Goal: Task Accomplishment & Management: Complete application form

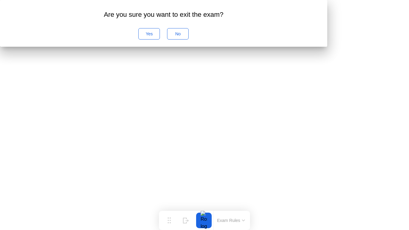
click at [187, 36] on div "No" at bounding box center [177, 33] width 17 height 5
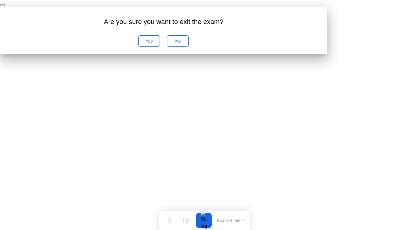
click div "End Proctoring Session"
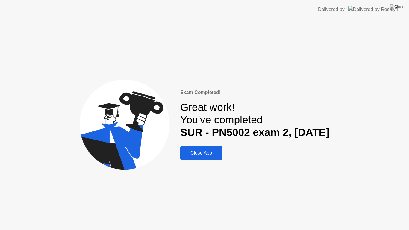
click at [202, 150] on div "Close App" at bounding box center [201, 152] width 38 height 5
